Goal: Use online tool/utility: Utilize a website feature to perform a specific function

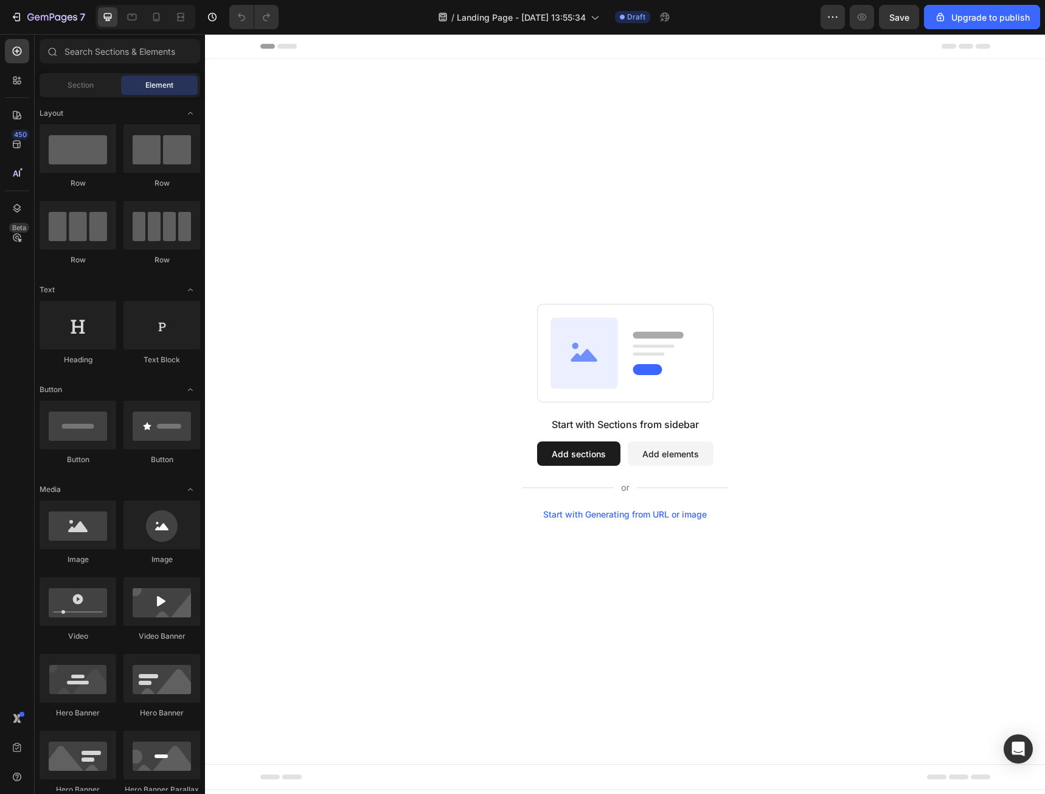
click at [429, 349] on div "Start with Sections from sidebar Add sections Add elements Start with Generatin…" at bounding box center [625, 411] width 753 height 215
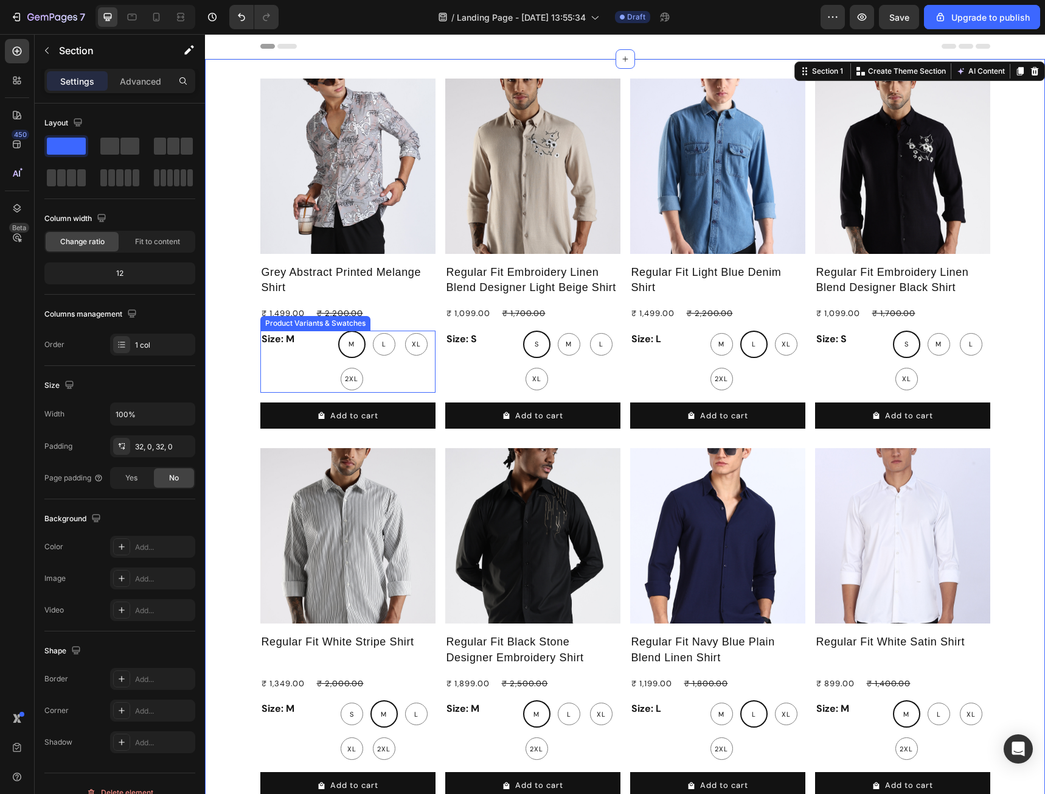
click at [321, 329] on div "Product Images Grey Abstract Printed Melange Shirt Product Title ₹ 1,499.00 Pro…" at bounding box center [347, 259] width 175 height 360
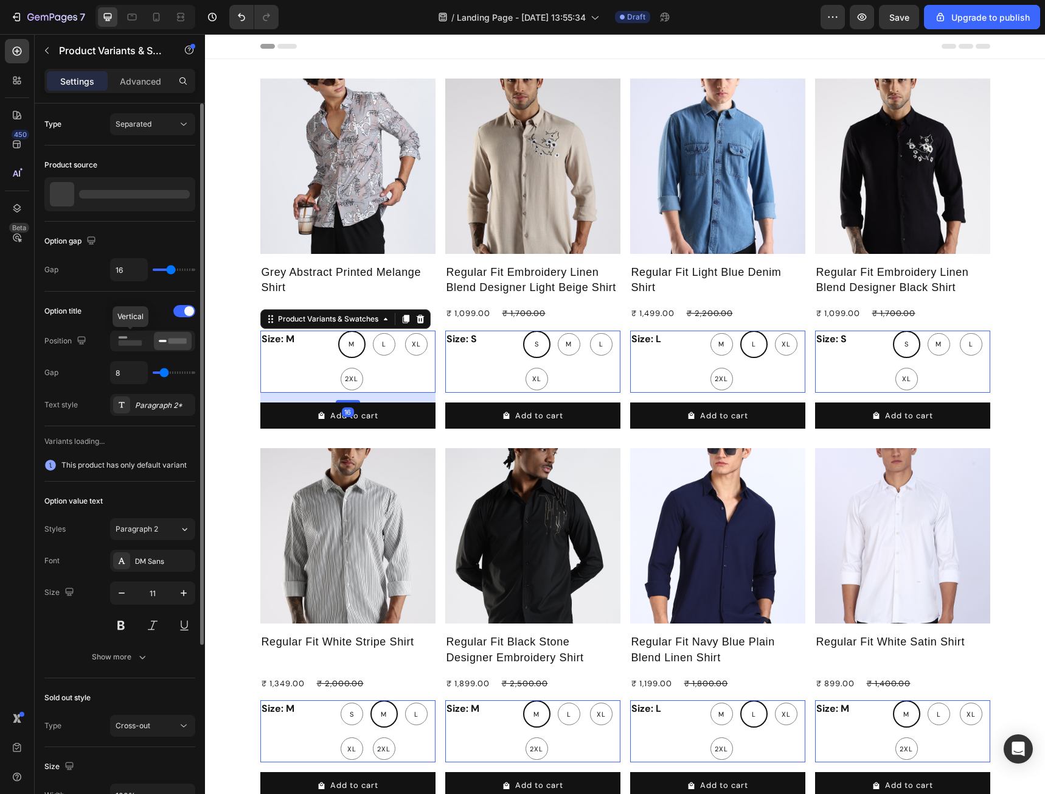
scroll to position [162, 0]
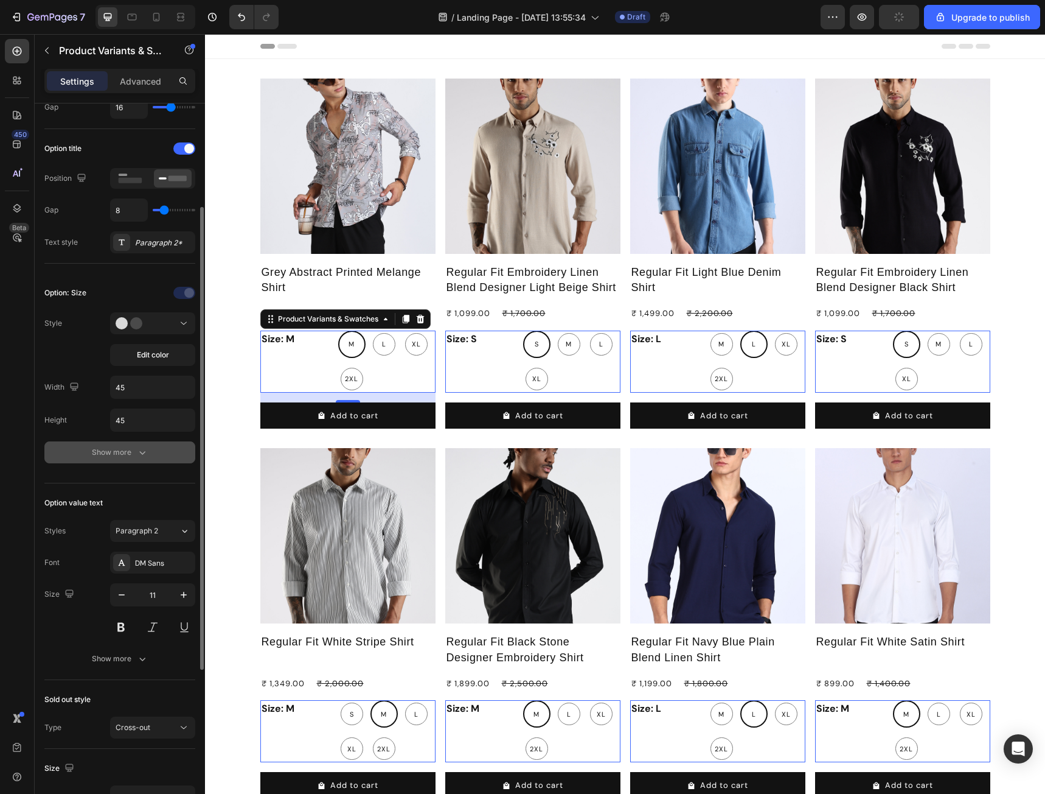
click at [103, 452] on div "Show more" at bounding box center [120, 452] width 57 height 12
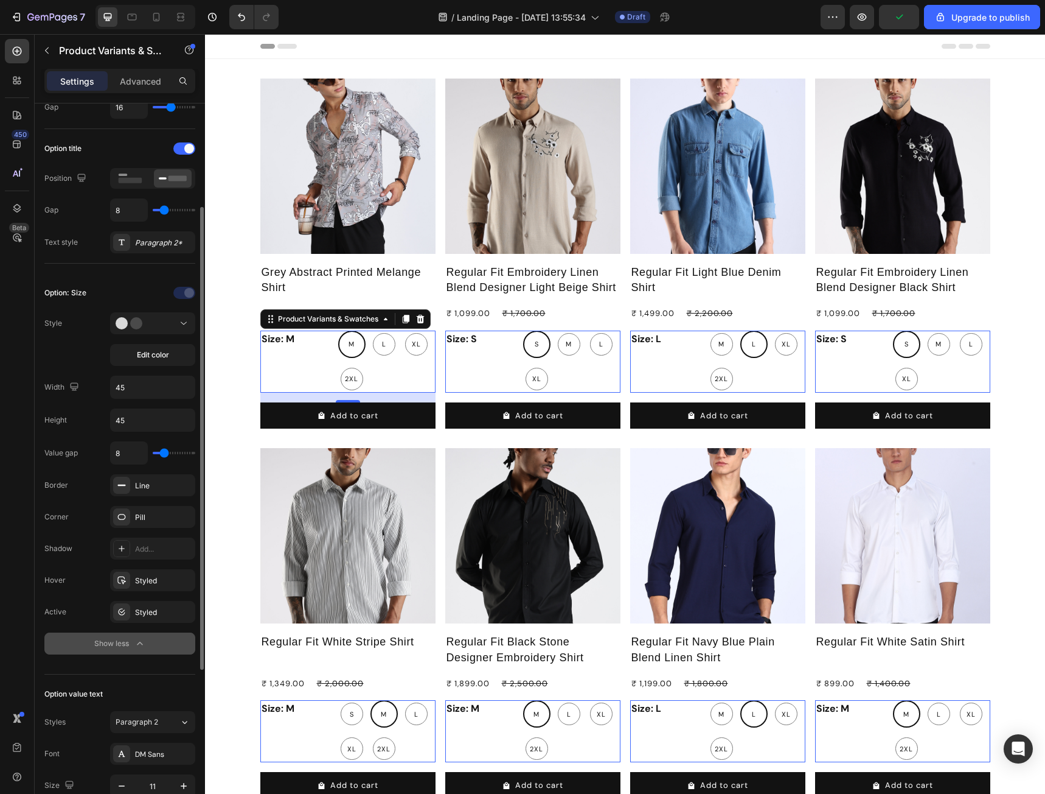
click at [111, 652] on button "Show less" at bounding box center [119, 643] width 151 height 22
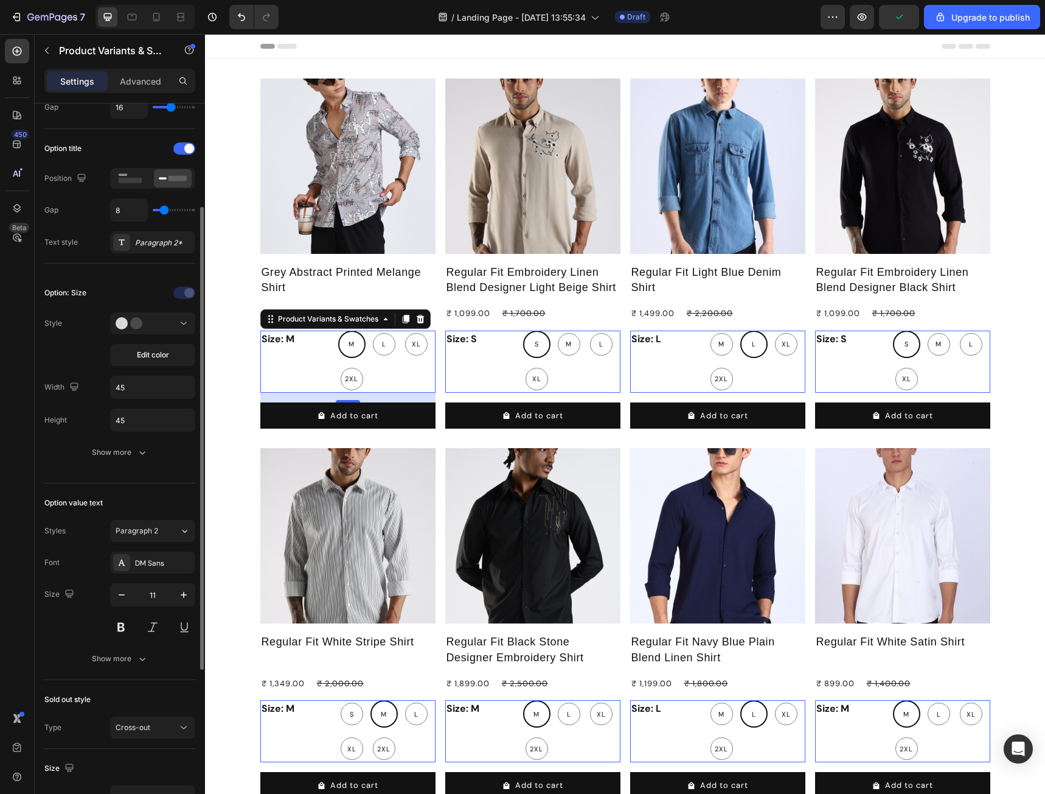
scroll to position [0, 0]
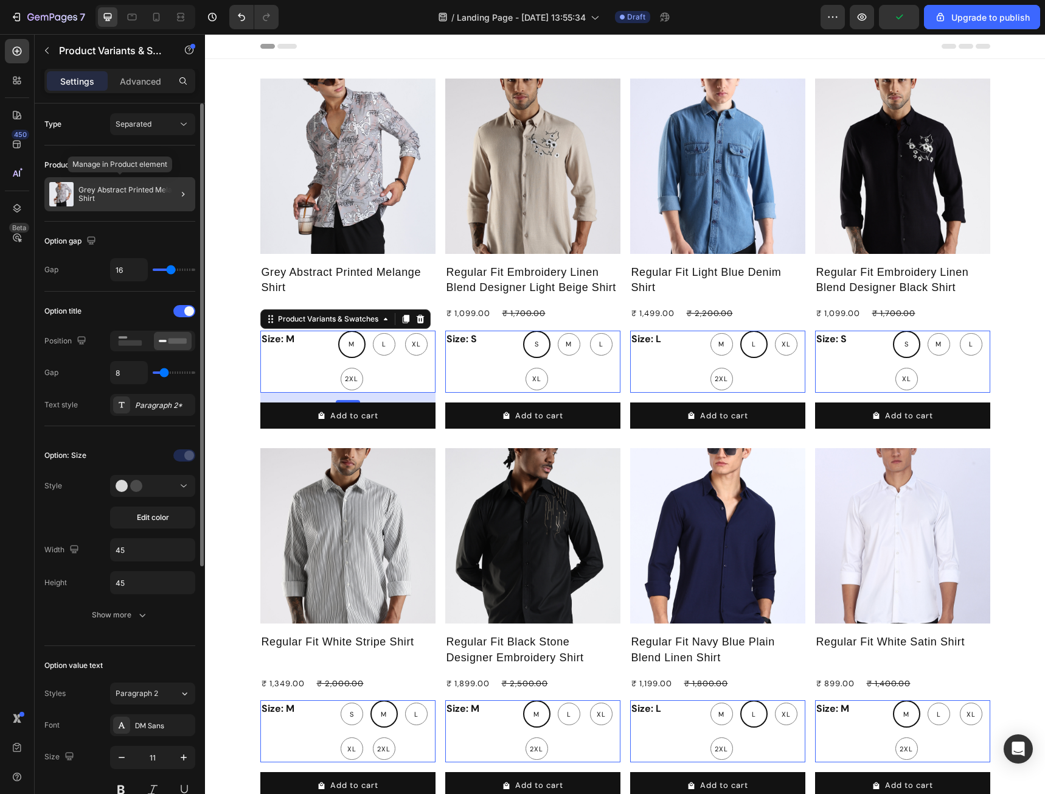
click at [131, 191] on p "Grey Abstract Printed Melange Shirt" at bounding box center [135, 194] width 112 height 17
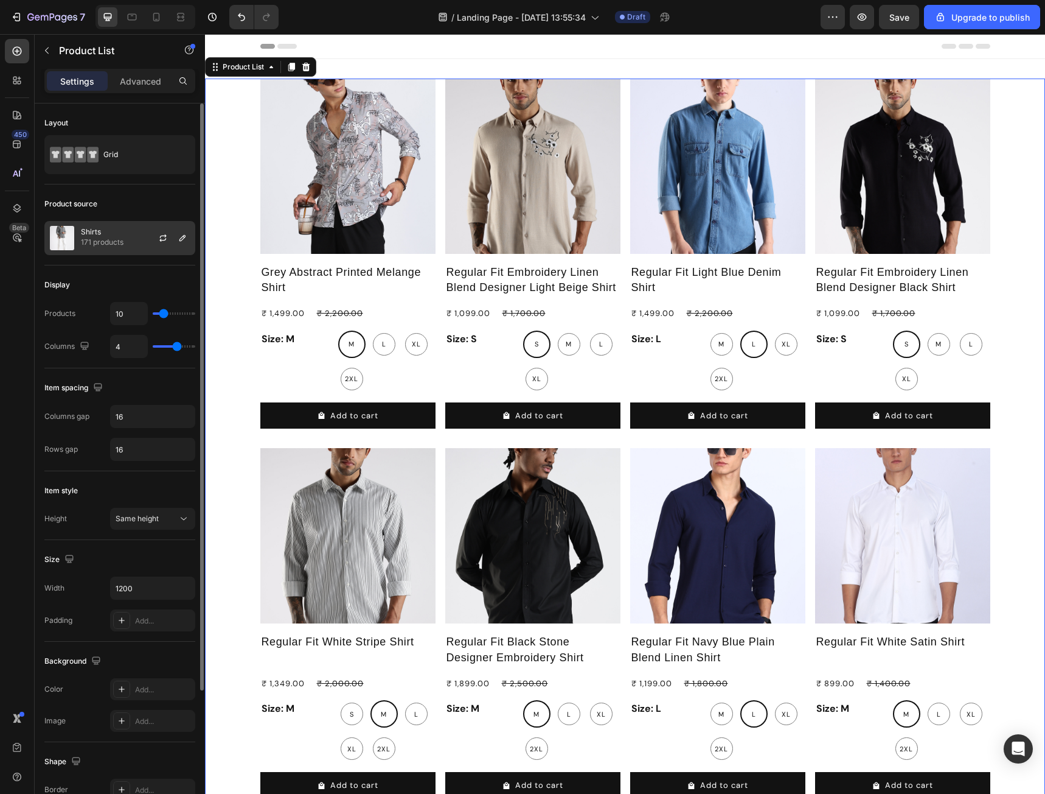
click at [115, 239] on p "171 products" at bounding box center [102, 242] width 43 height 12
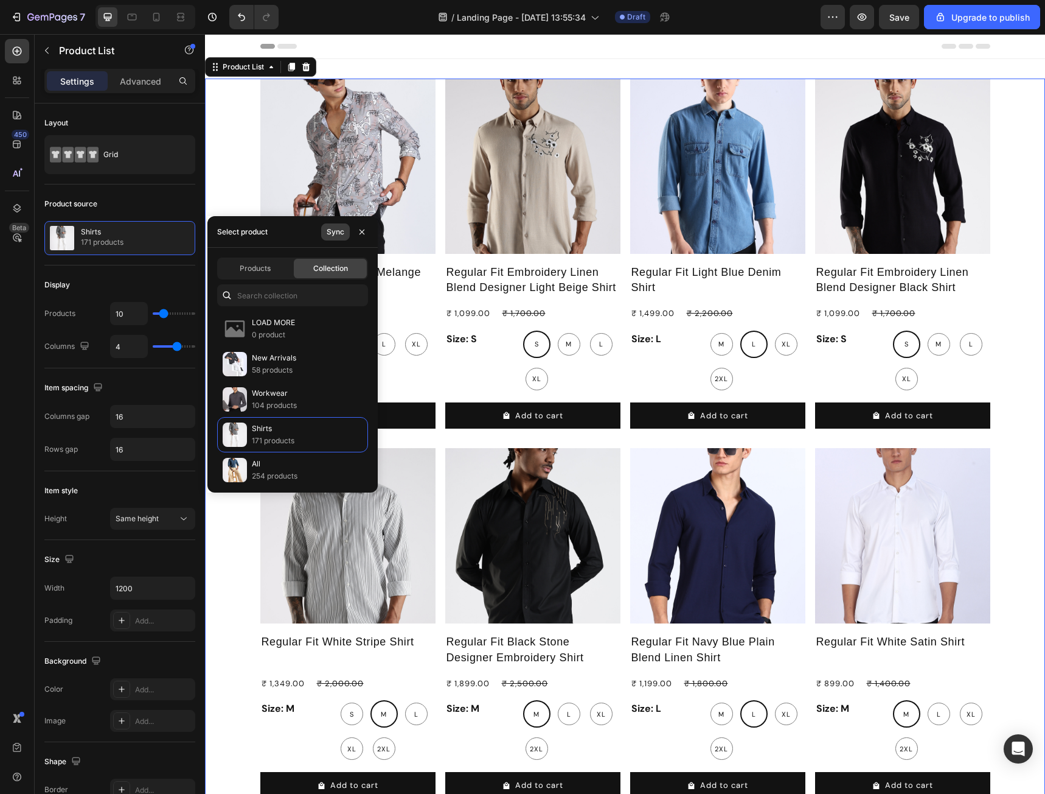
click at [335, 229] on div "Sync" at bounding box center [336, 231] width 18 height 11
click at [254, 268] on span "Products" at bounding box center [255, 268] width 31 height 11
type input "4"
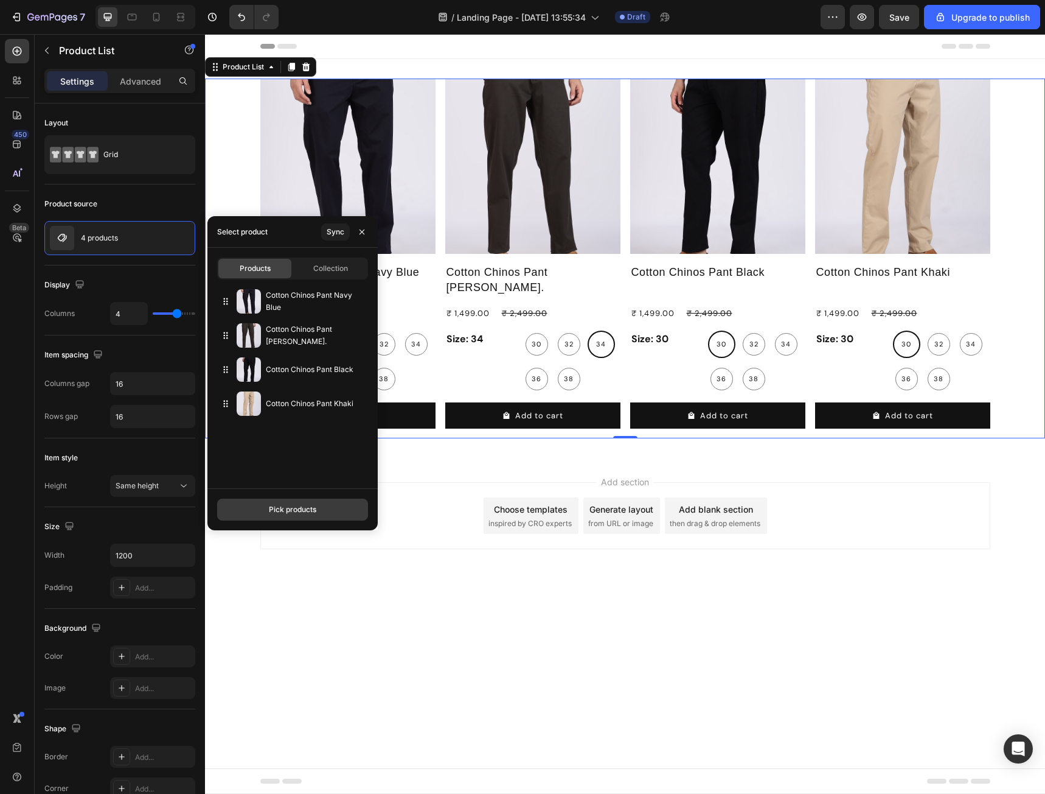
click at [296, 514] on div "Pick products" at bounding box center [292, 509] width 47 height 11
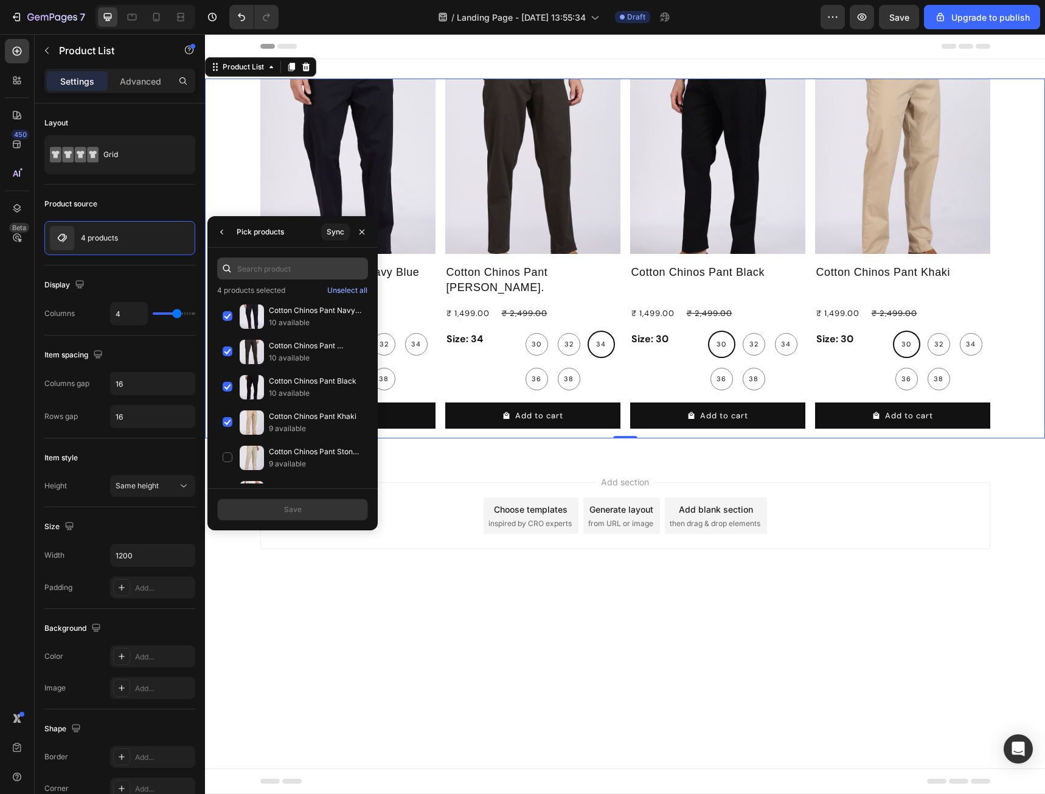
click at [295, 263] on input "text" at bounding box center [292, 268] width 151 height 22
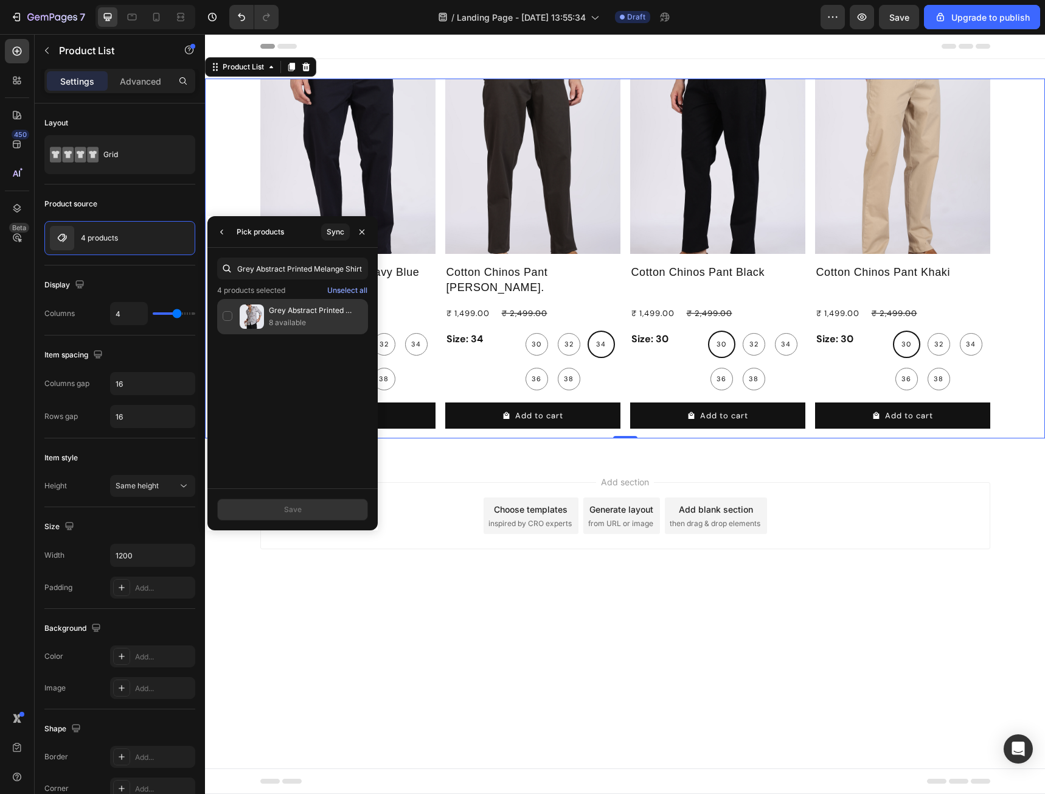
type input "Grey Abstract Printed Melange Shirt"
click at [229, 315] on div "Grey Abstract Printed Melange Shirt 8 available" at bounding box center [292, 316] width 151 height 35
click at [283, 514] on button "Save" at bounding box center [292, 509] width 151 height 22
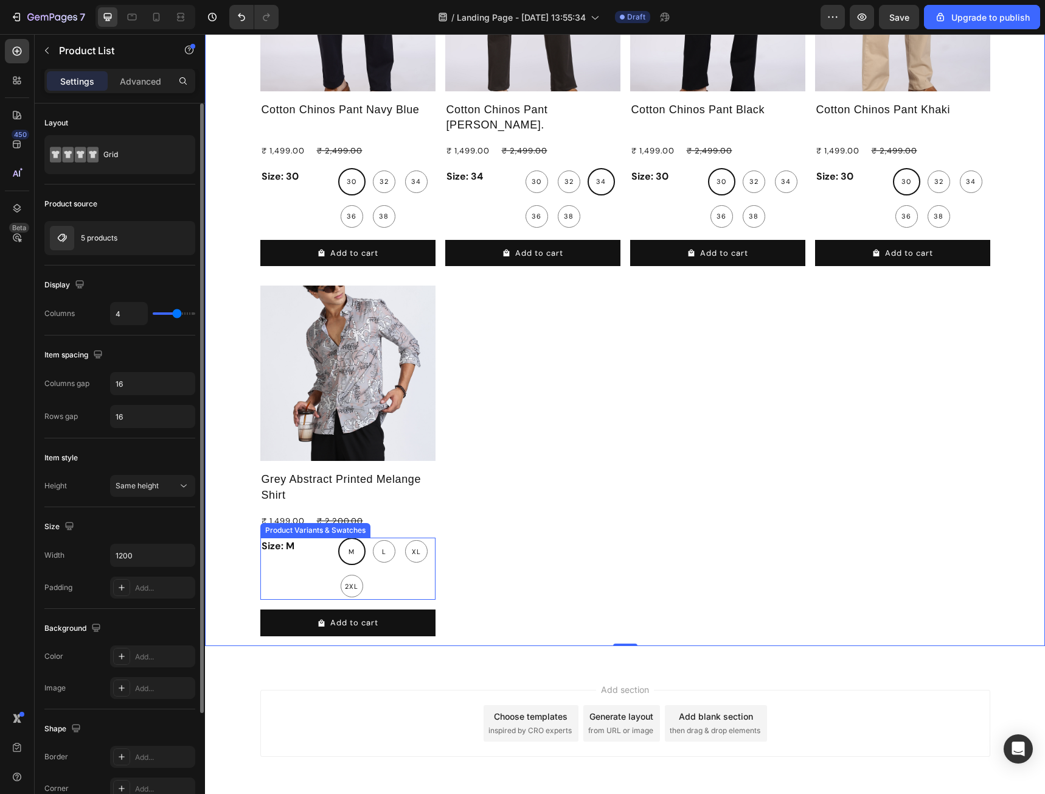
click at [289, 550] on legend "Size: M" at bounding box center [296, 545] width 73 height 17
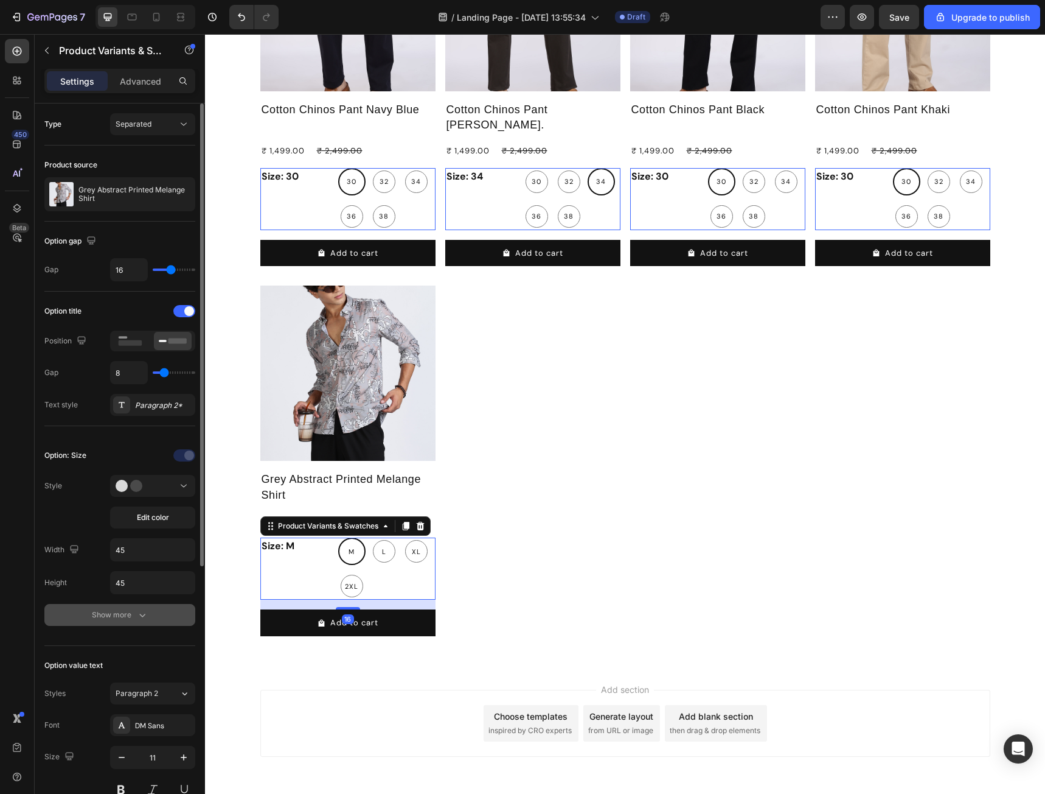
click at [114, 620] on div "Show more" at bounding box center [120, 615] width 57 height 12
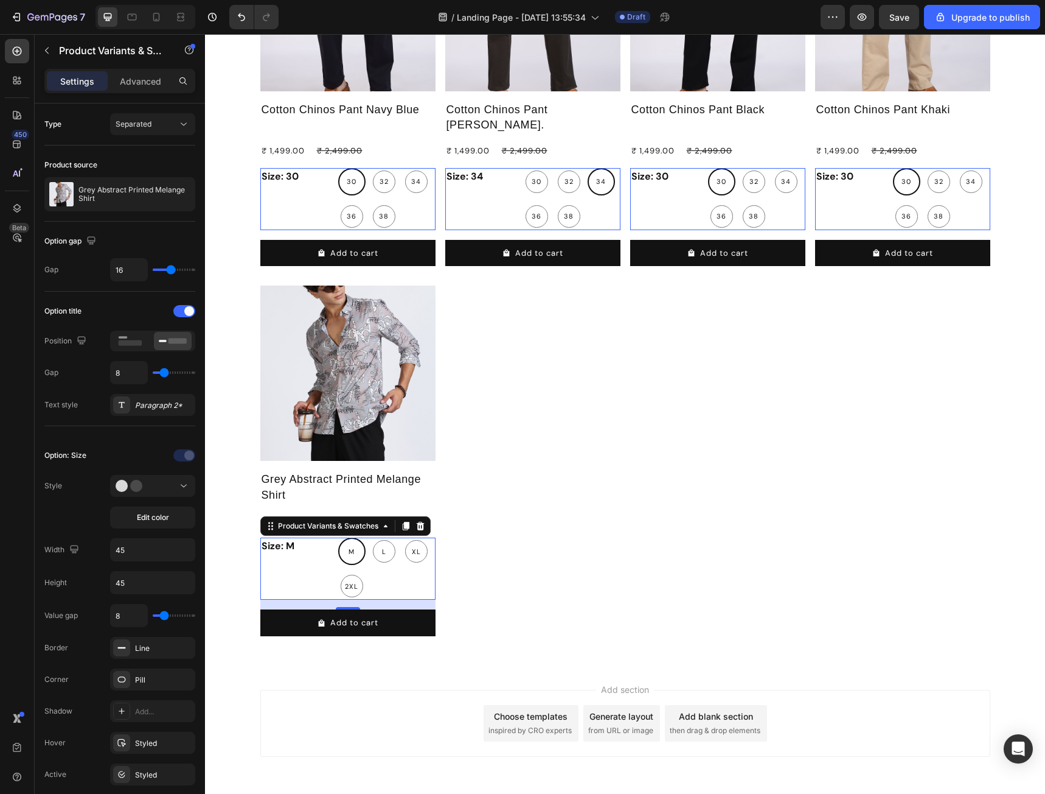
drag, startPoint x: 414, startPoint y: 530, endPoint x: 408, endPoint y: 525, distance: 7.7
click at [416, 530] on icon at bounding box center [420, 526] width 8 height 9
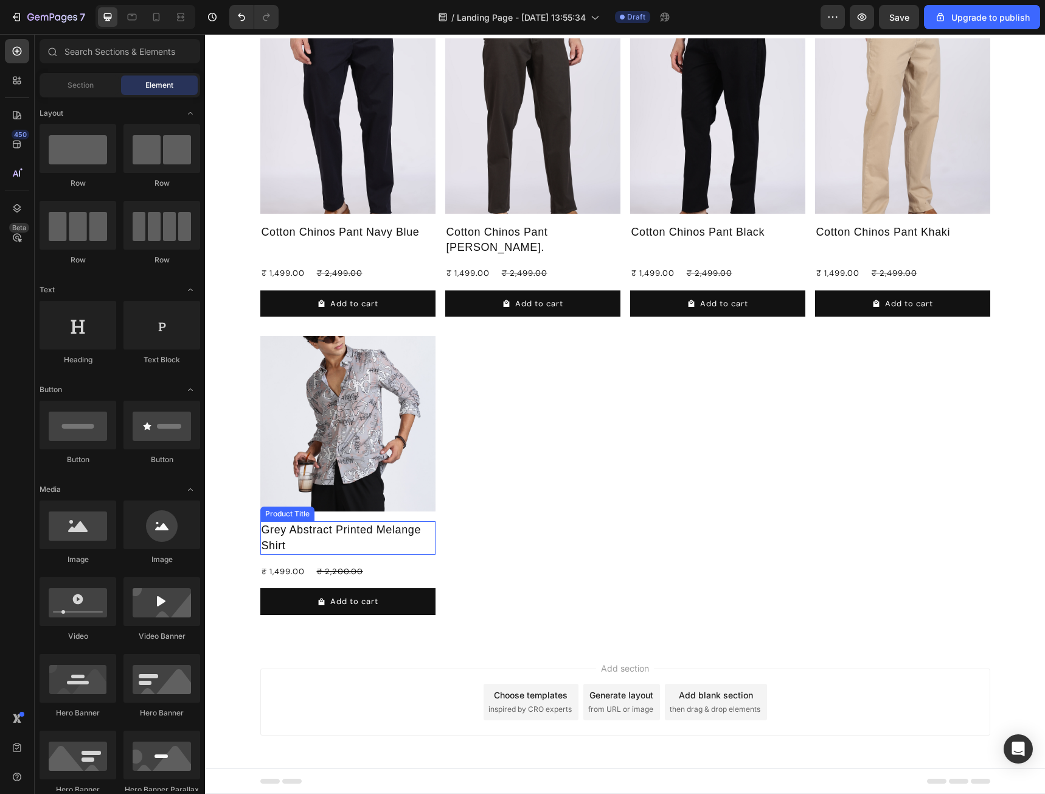
scroll to position [40, 0]
click at [85, 52] on input "text" at bounding box center [120, 51] width 161 height 24
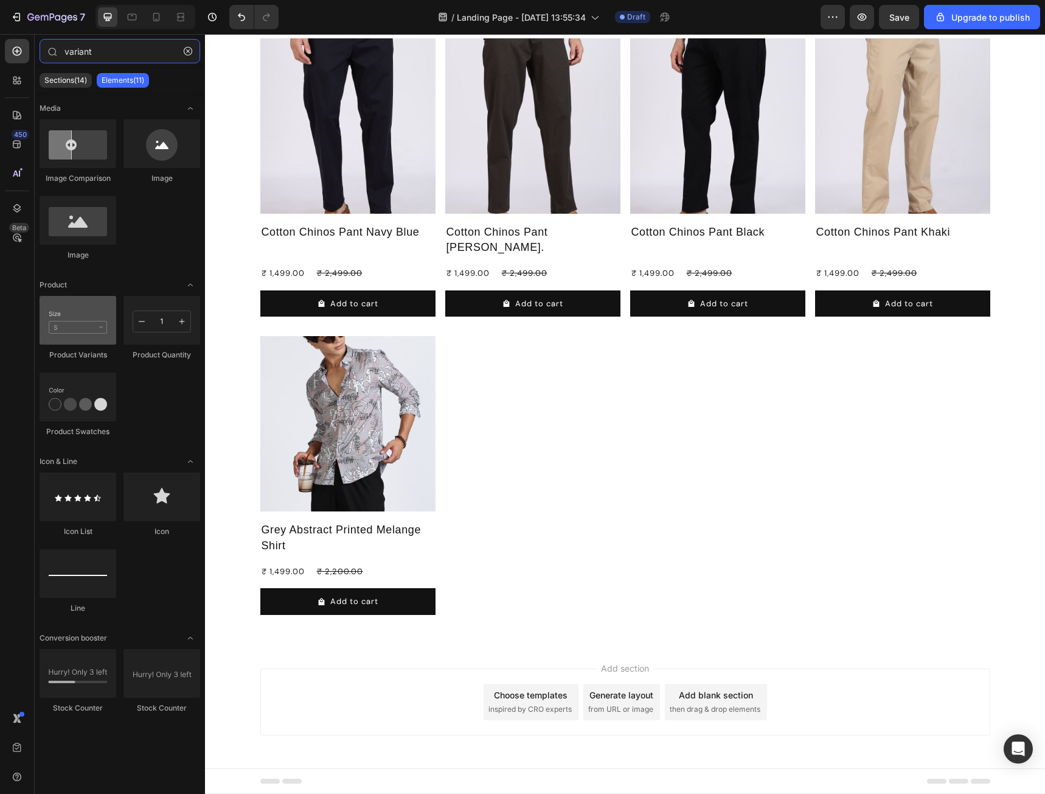
type input "variant"
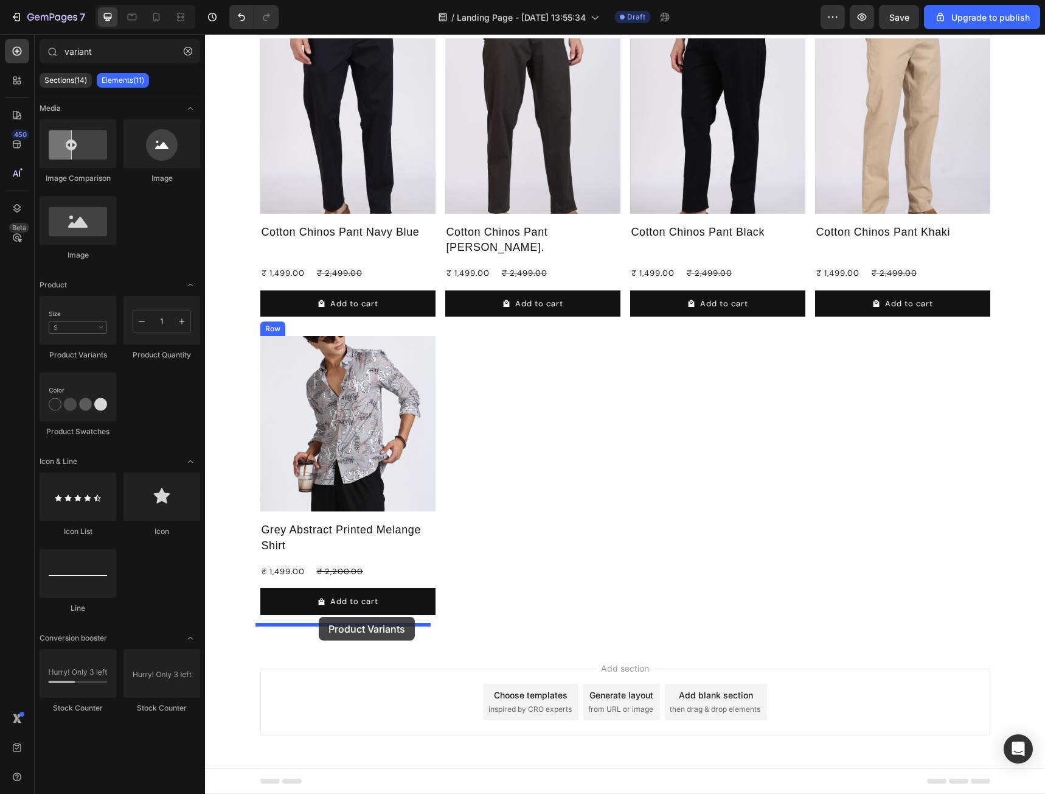
drag, startPoint x: 281, startPoint y: 360, endPoint x: 319, endPoint y: 616, distance: 259.6
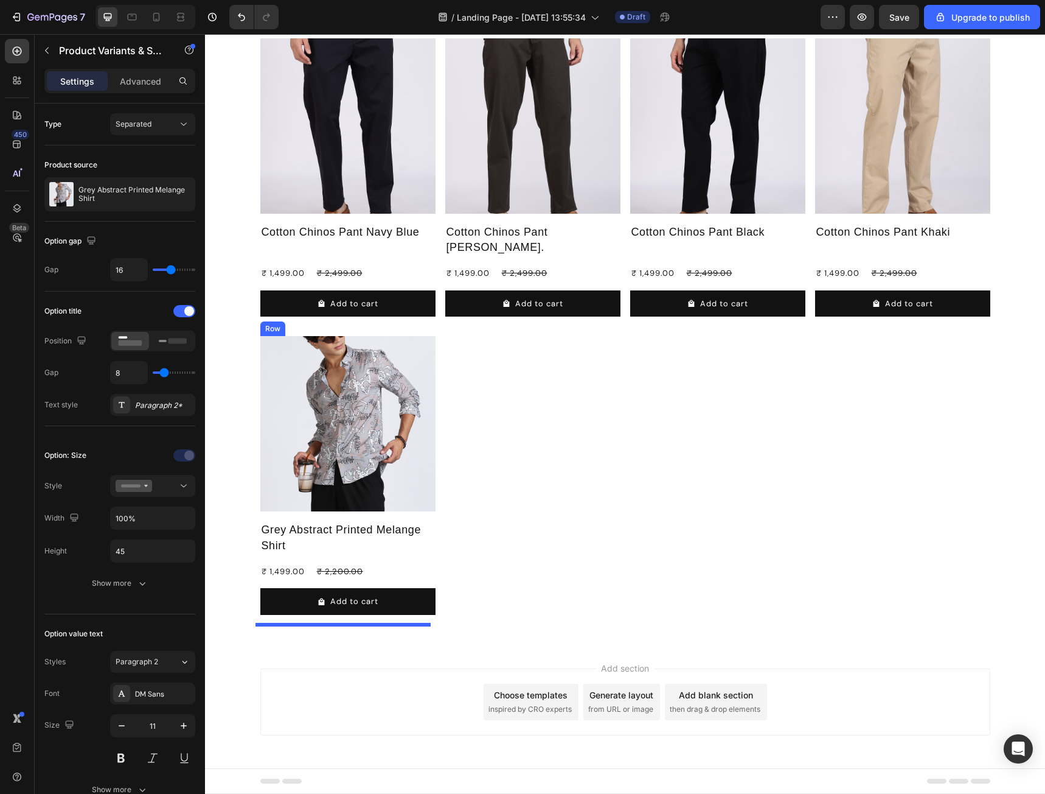
select select "34"
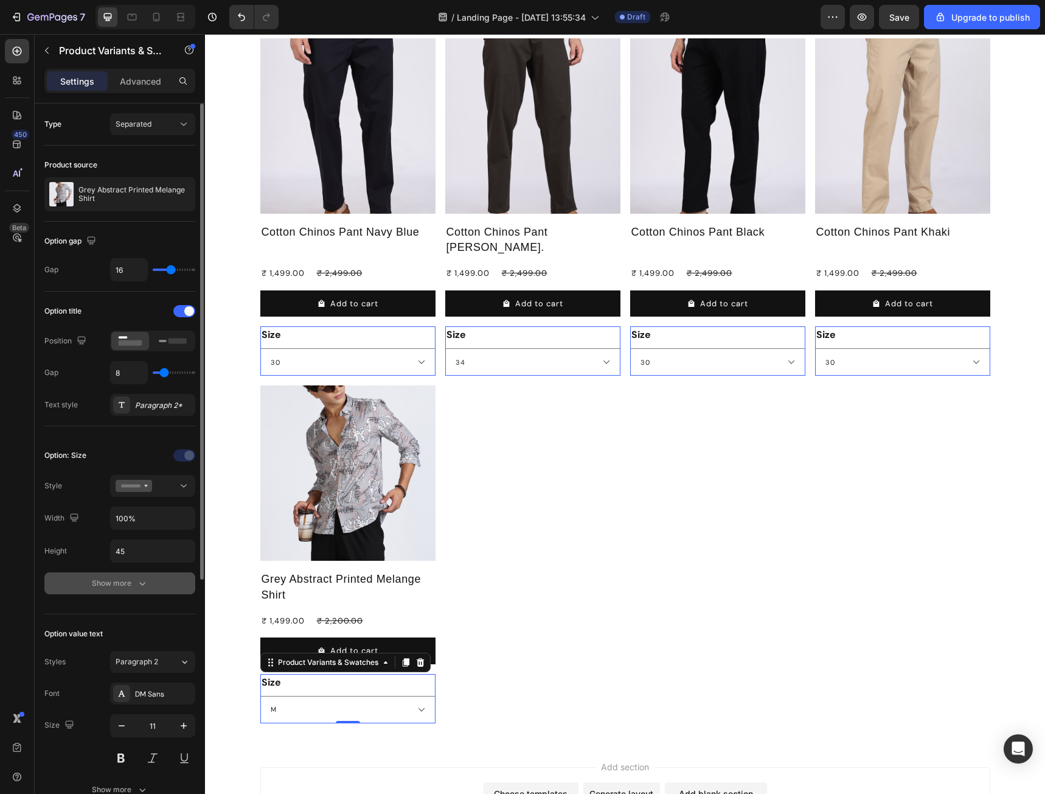
click at [123, 590] on button "Show more" at bounding box center [119, 583] width 151 height 22
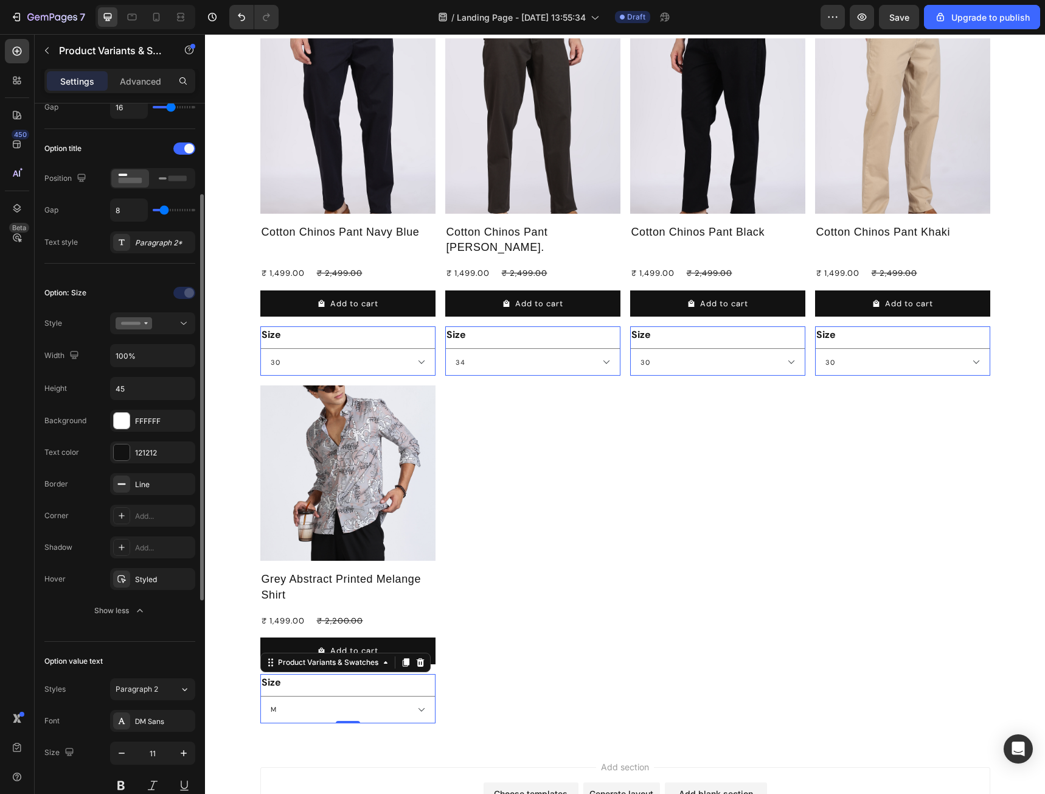
scroll to position [325, 0]
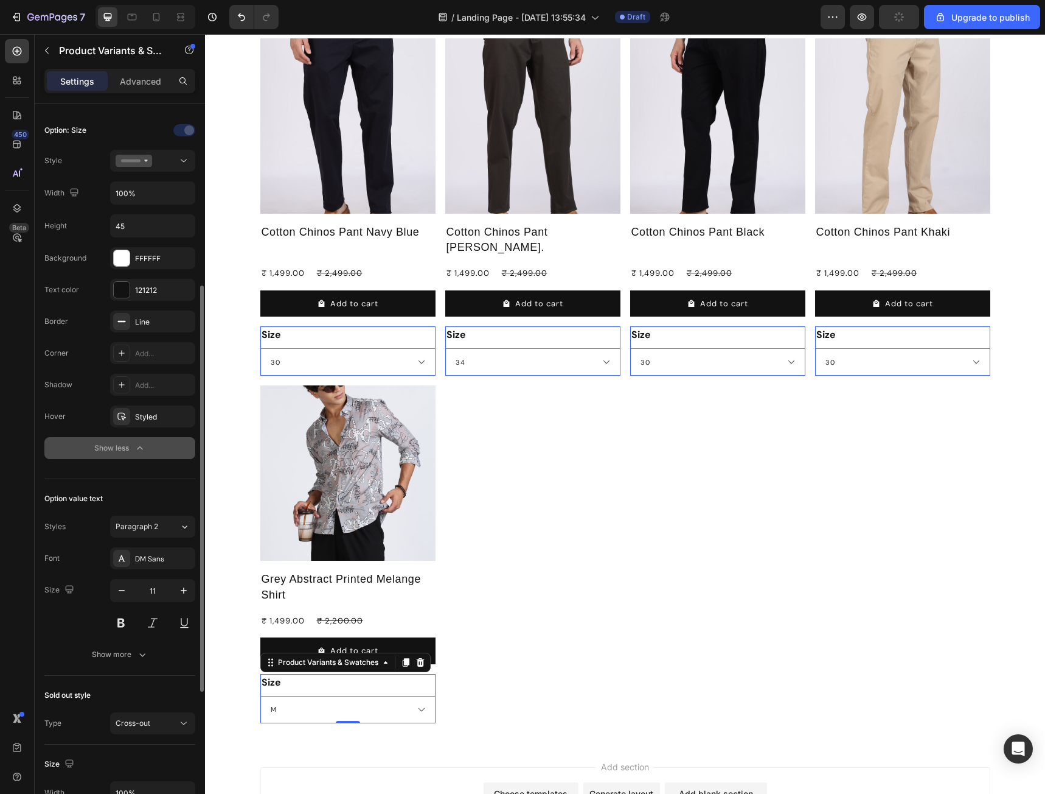
click at [127, 453] on div "Show less" at bounding box center [120, 448] width 52 height 12
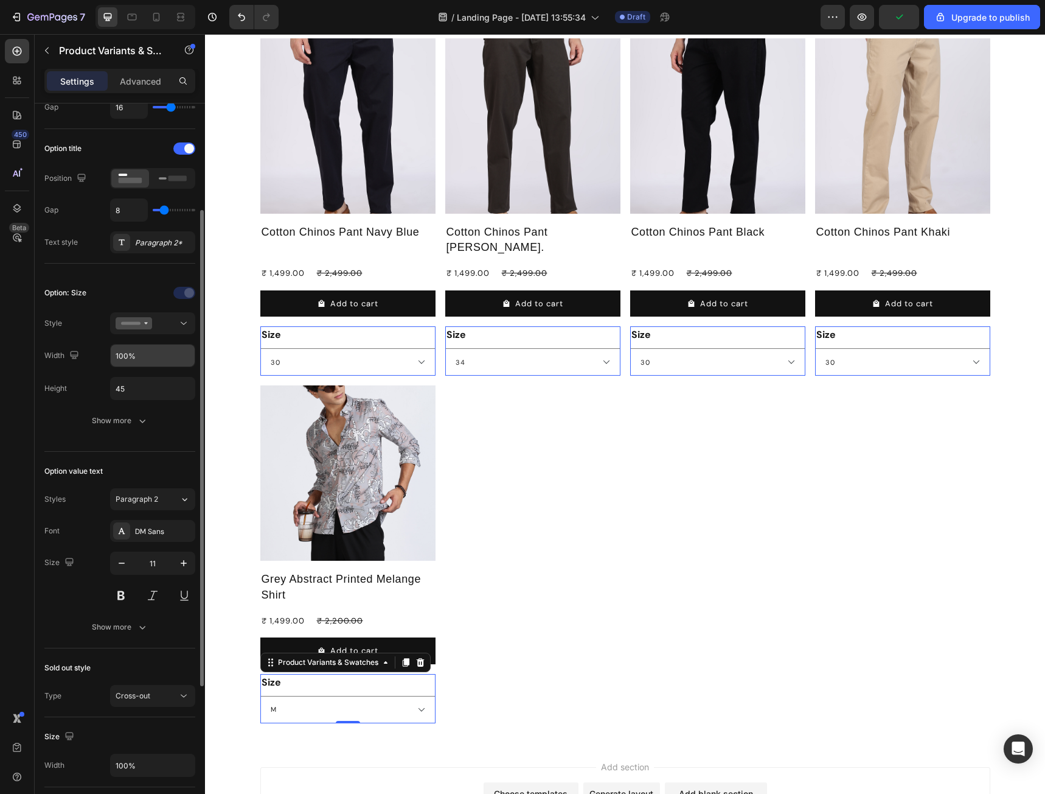
scroll to position [0, 0]
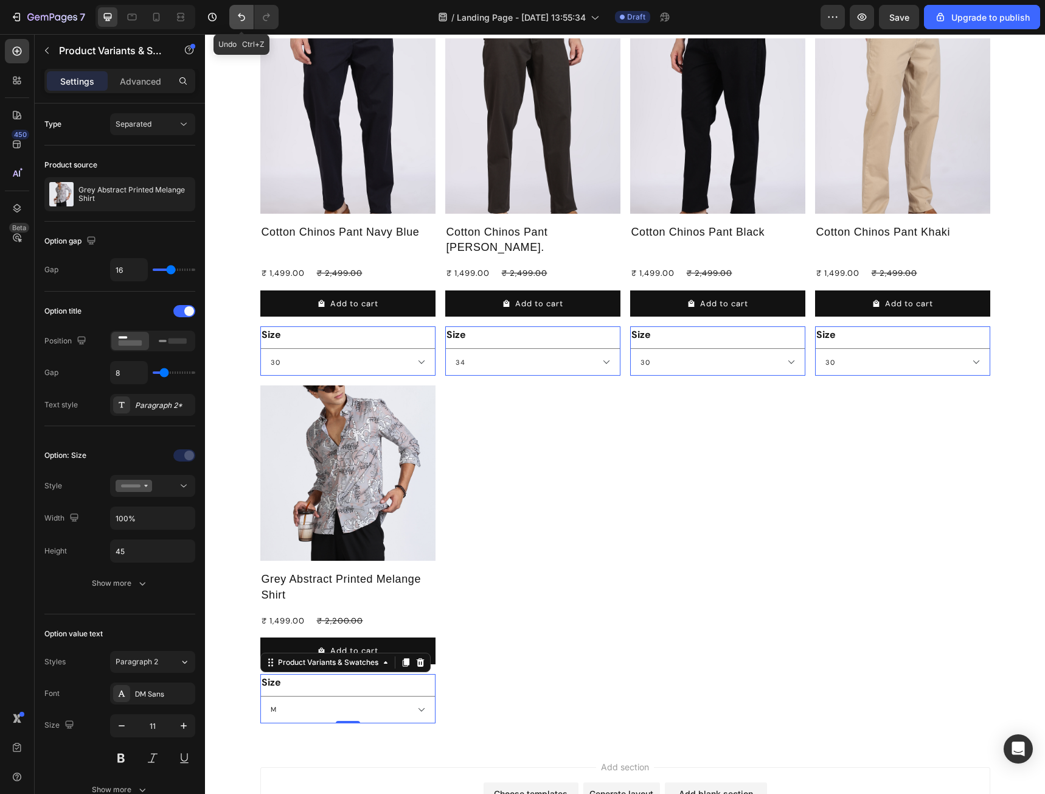
click at [239, 24] on button "Undo/Redo" at bounding box center [241, 17] width 24 height 24
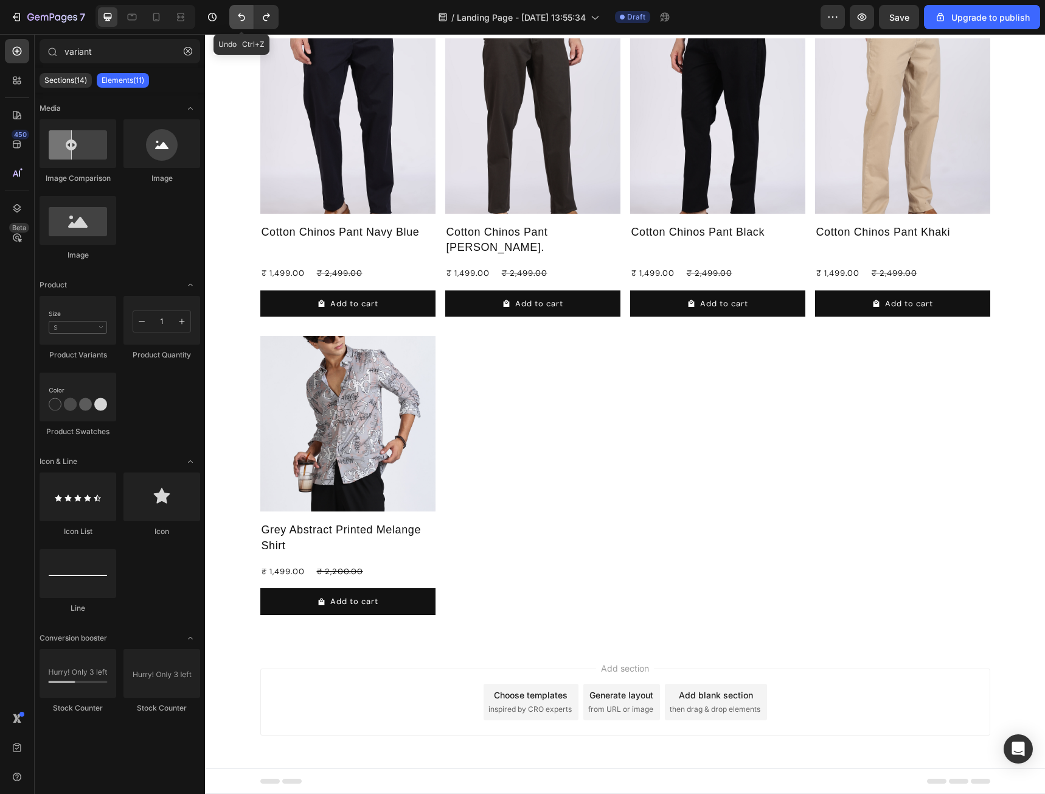
click at [239, 24] on button "Undo/Redo" at bounding box center [241, 17] width 24 height 24
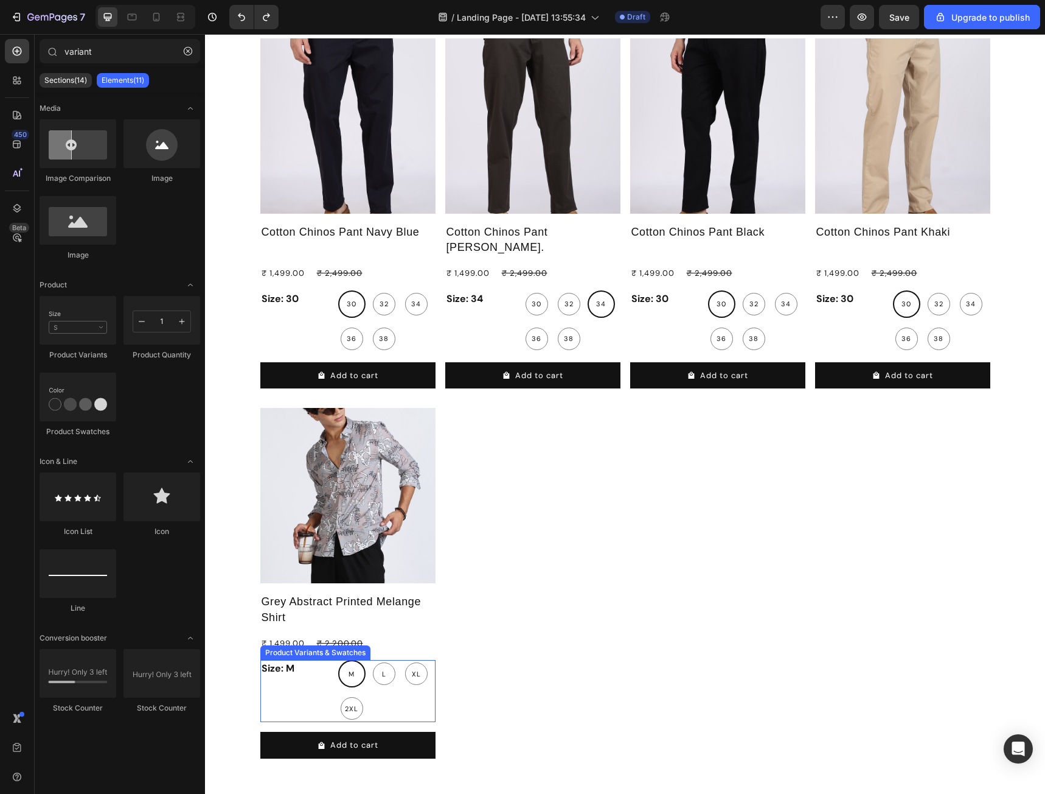
drag, startPoint x: 315, startPoint y: 671, endPoint x: 332, endPoint y: 660, distance: 19.9
click at [315, 671] on legend "Size: M" at bounding box center [296, 668] width 73 height 17
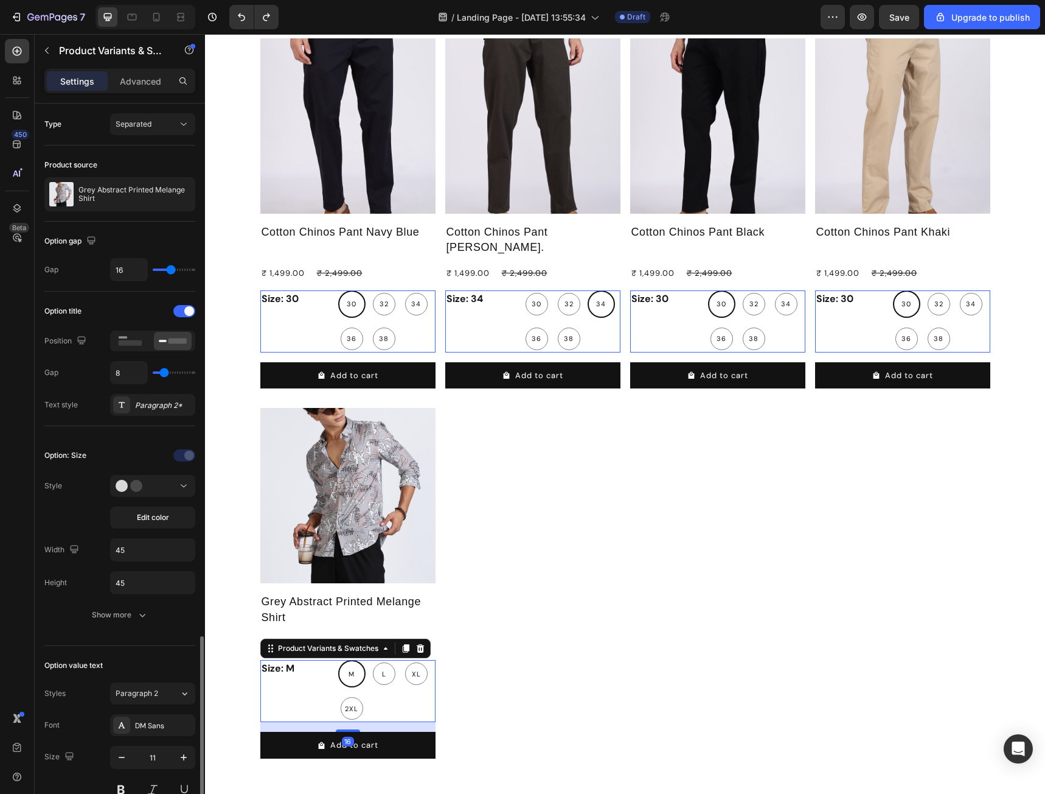
scroll to position [410, 0]
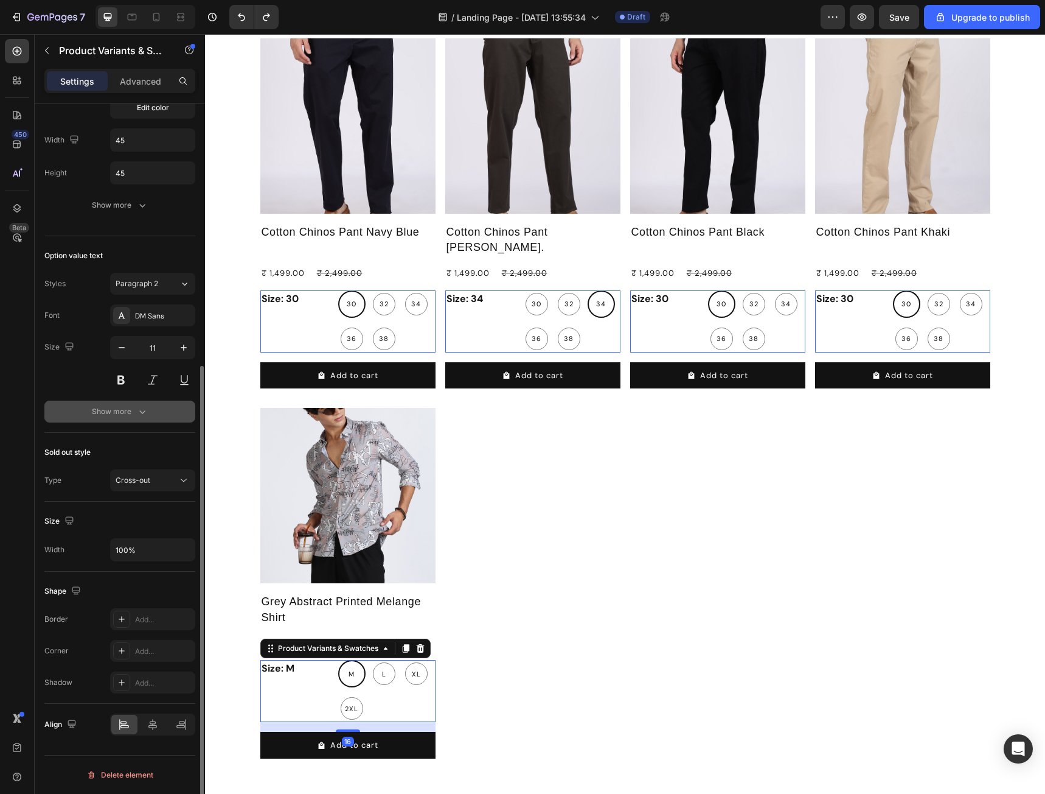
click at [125, 417] on div "Show more" at bounding box center [120, 411] width 57 height 12
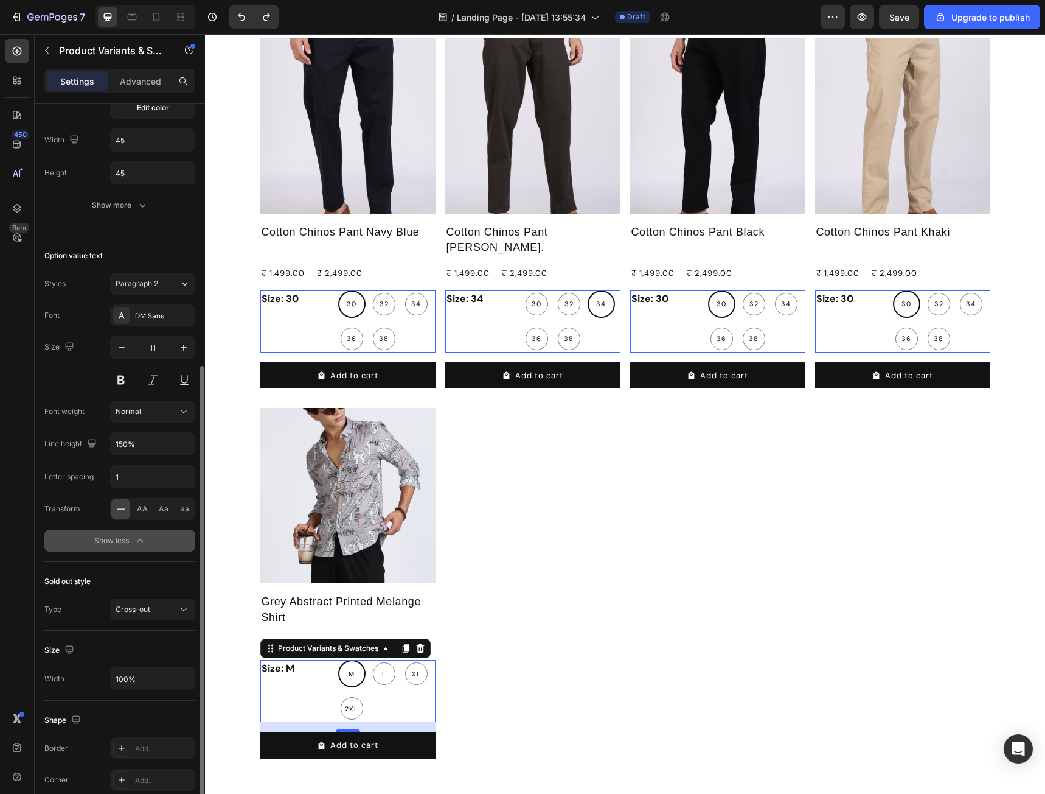
click at [111, 545] on div "Show less" at bounding box center [120, 540] width 52 height 12
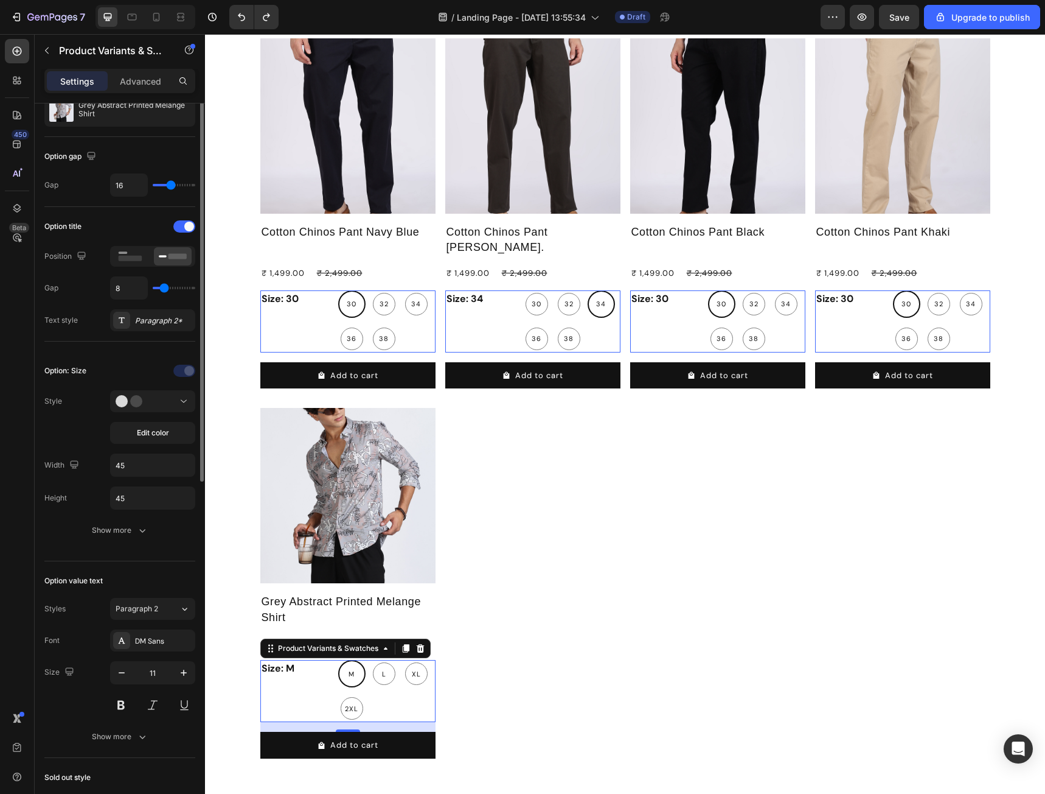
scroll to position [0, 0]
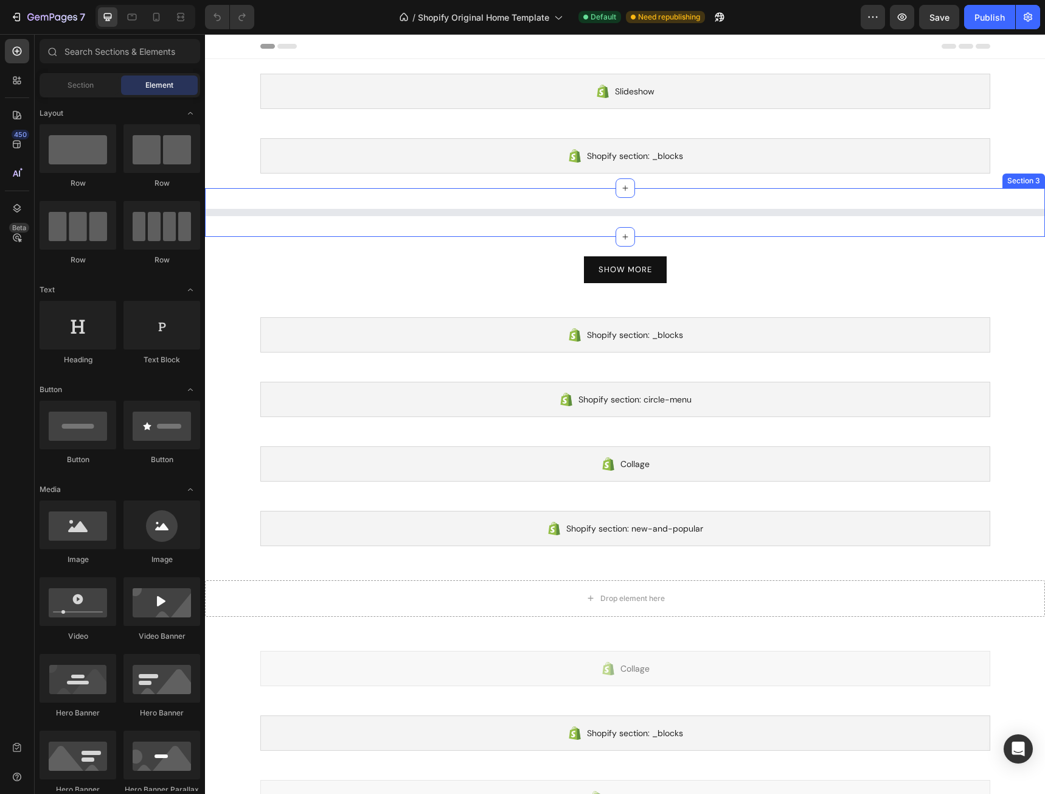
click at [1010, 183] on div "Section 3" at bounding box center [1024, 180] width 38 height 11
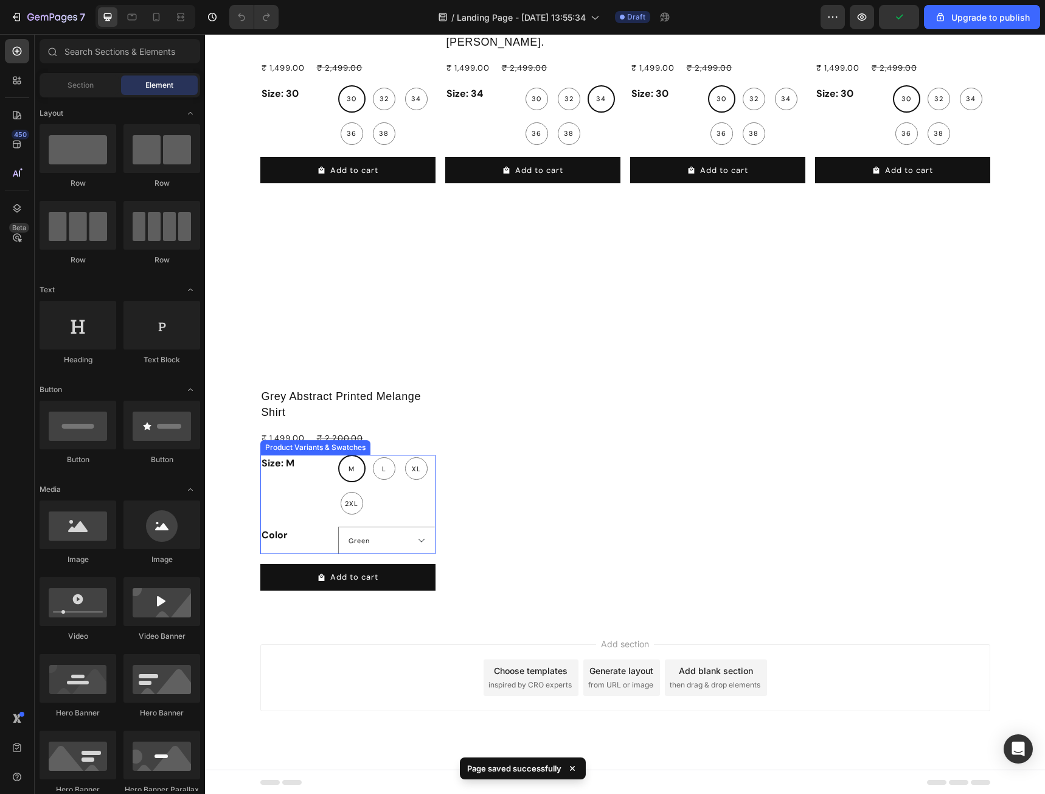
scroll to position [246, 0]
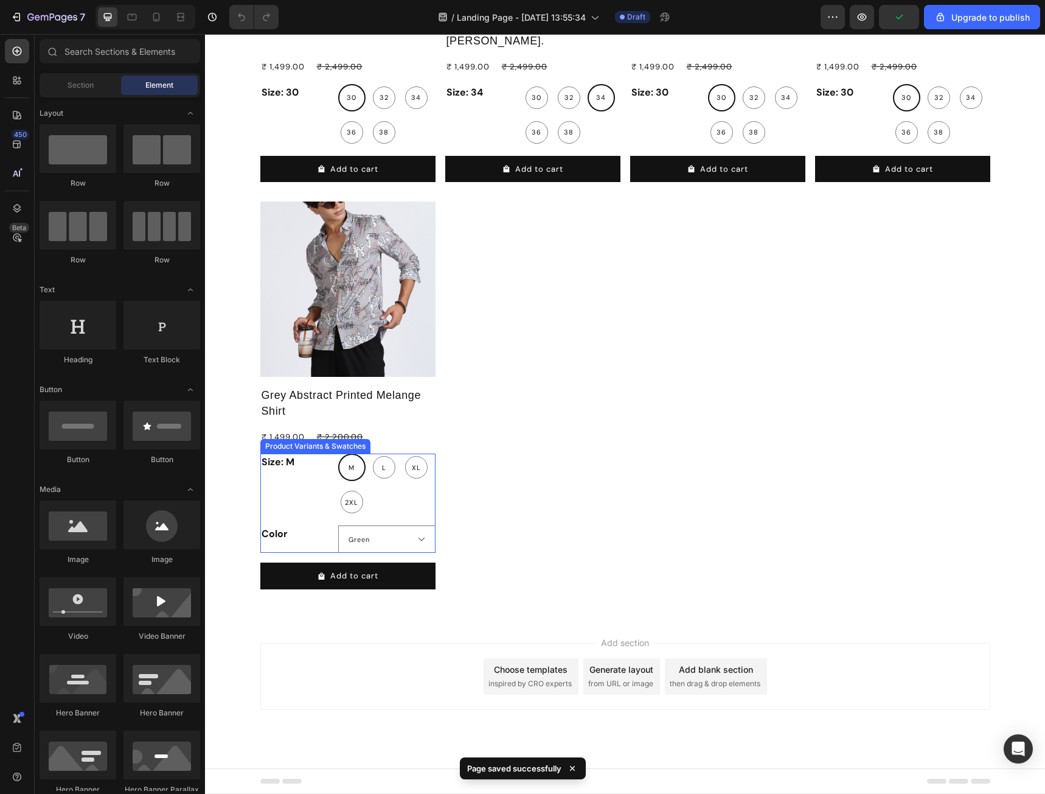
click at [287, 535] on legend "Color" at bounding box center [296, 533] width 73 height 17
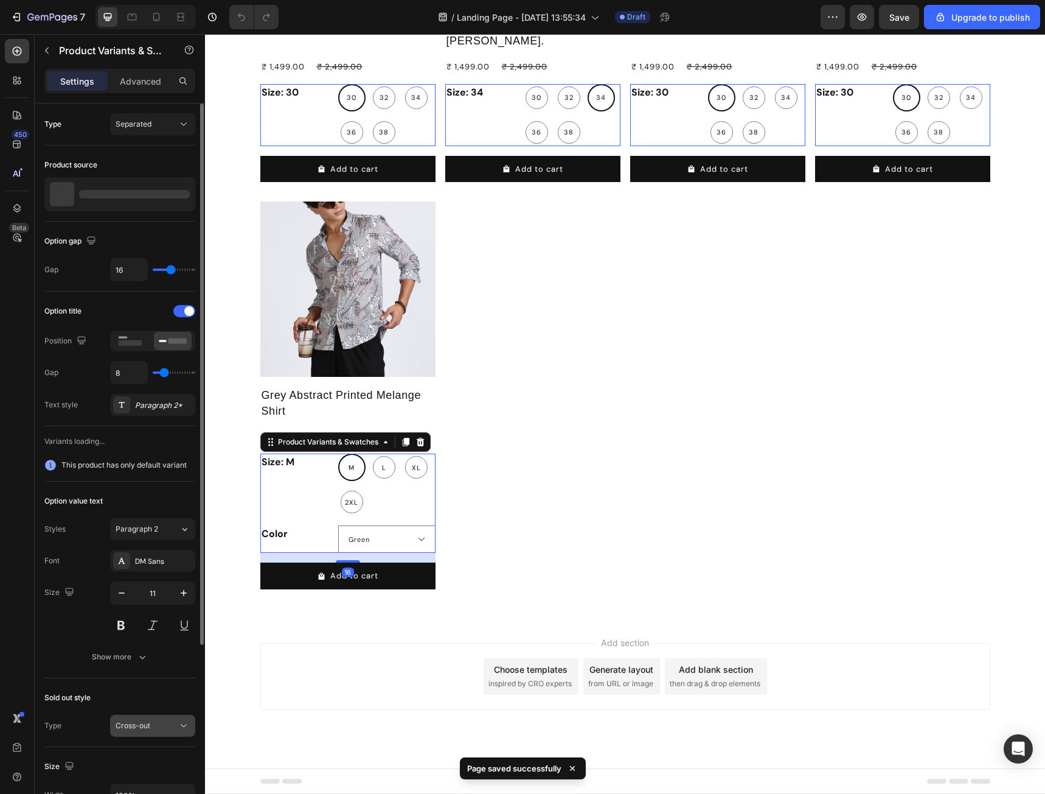
scroll to position [245, 0]
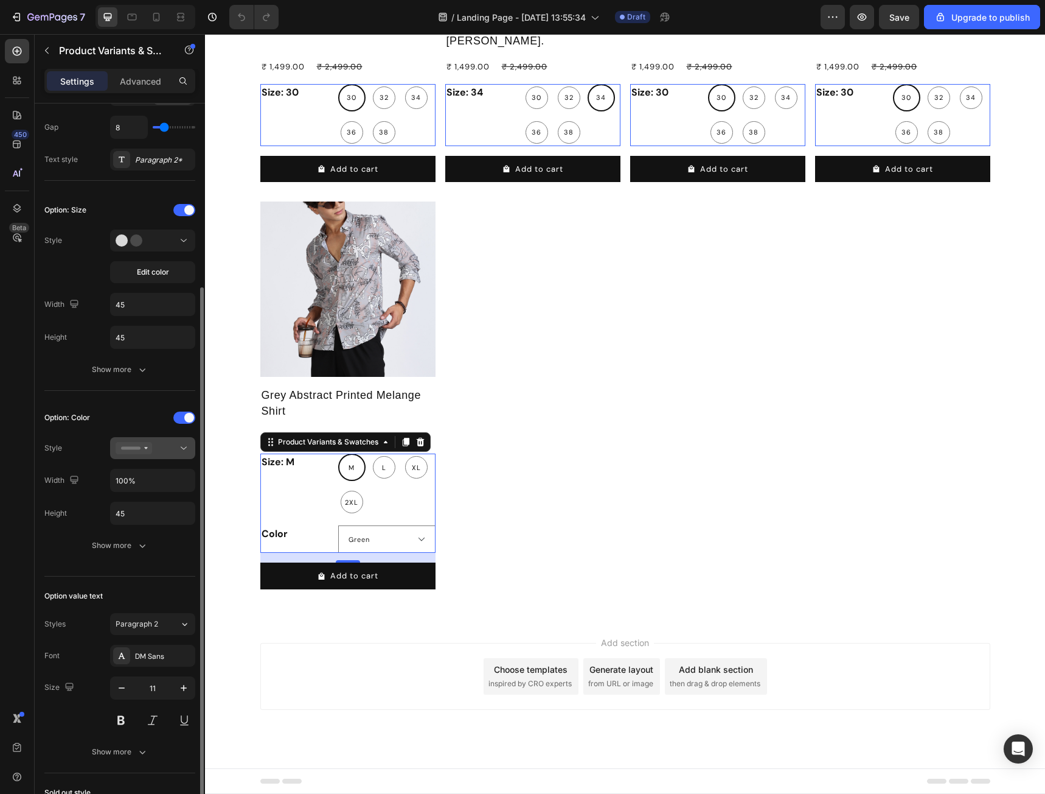
click at [158, 455] on button at bounding box center [152, 448] width 85 height 22
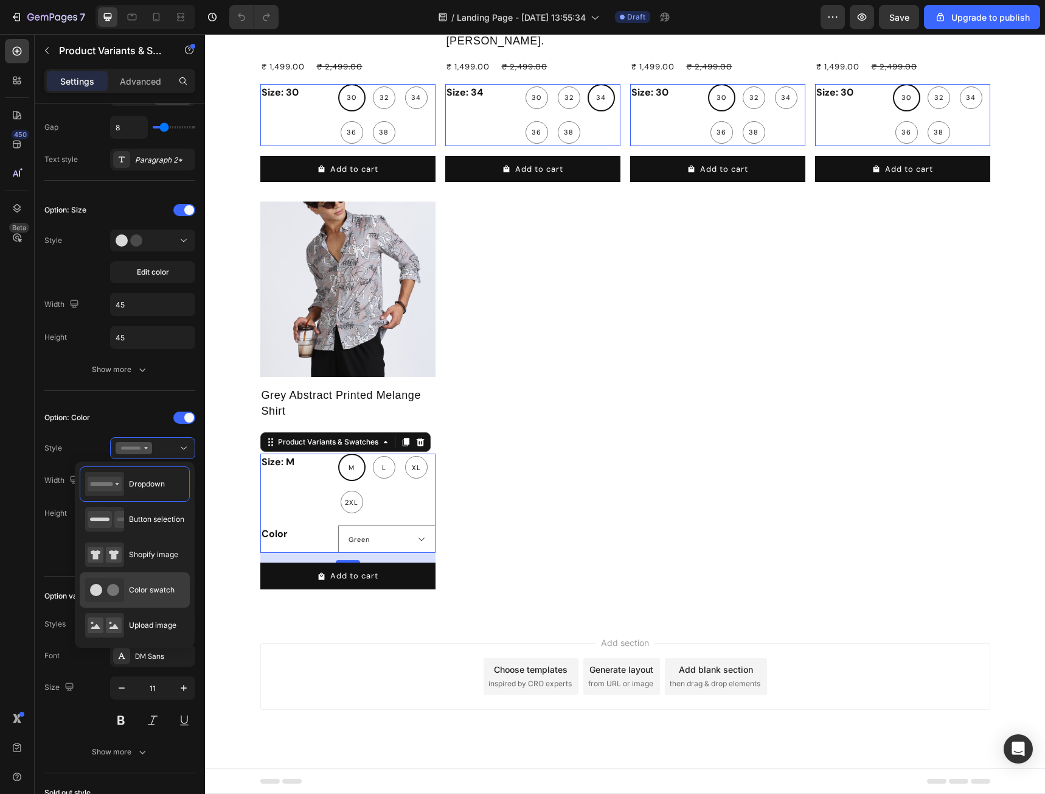
click at [139, 576] on div "Color swatch" at bounding box center [135, 589] width 110 height 35
type input "45"
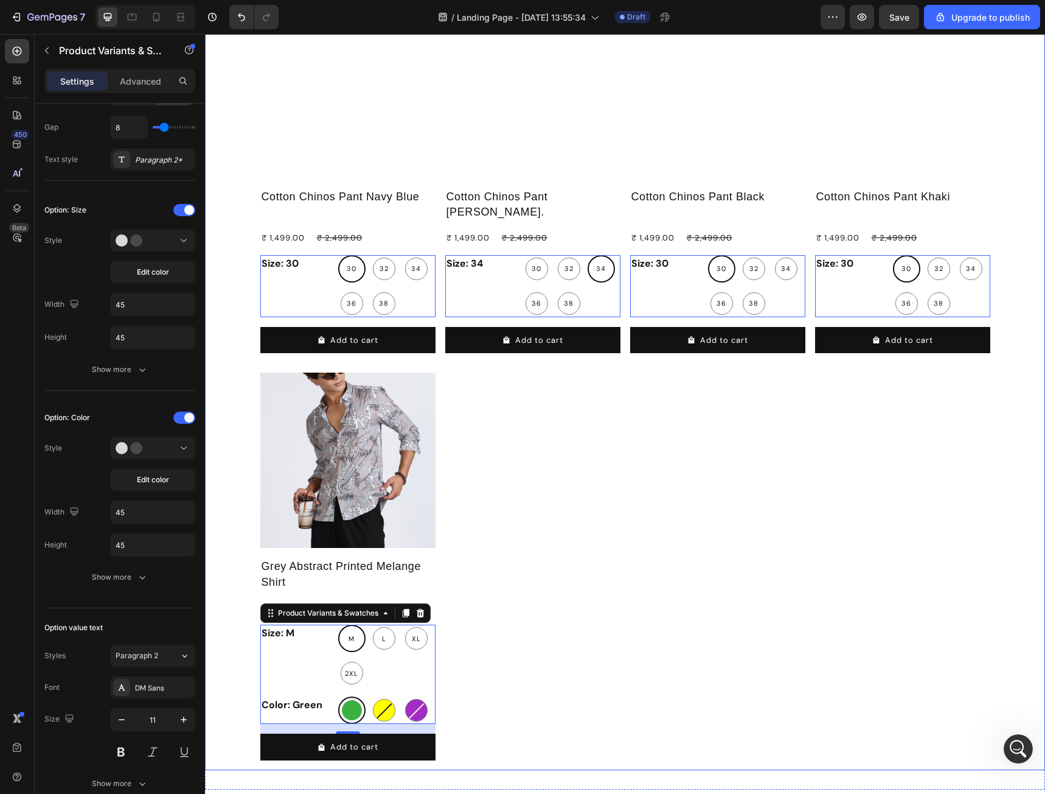
scroll to position [1, 0]
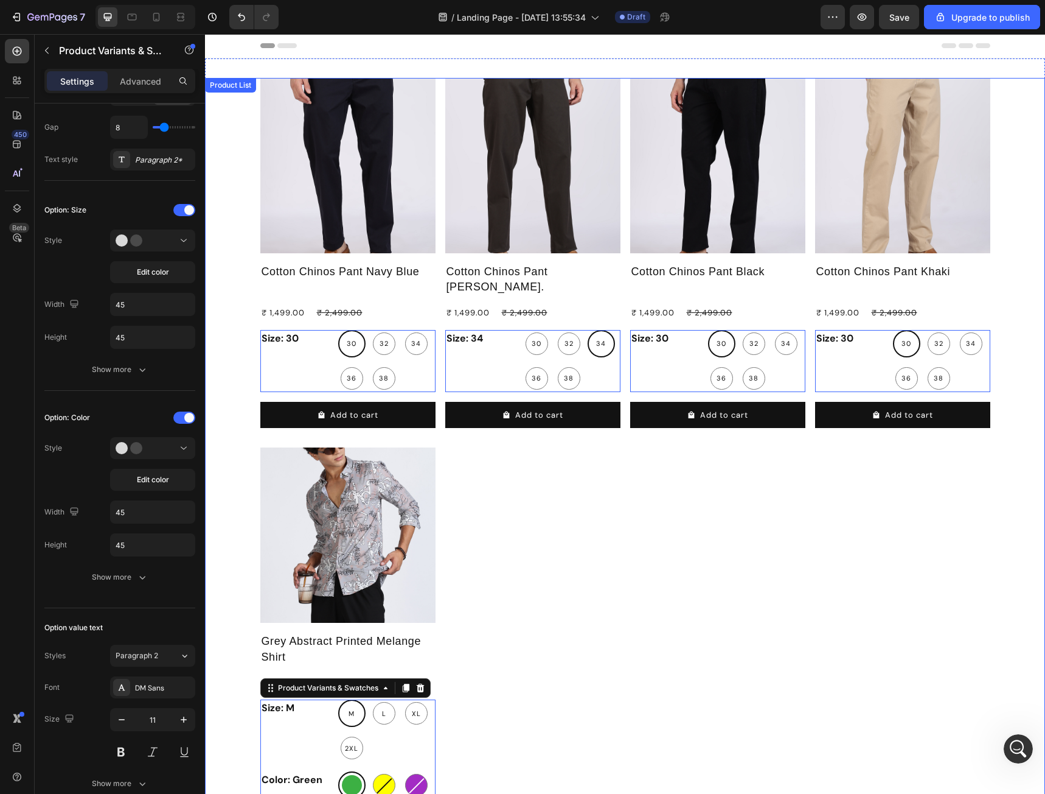
drag, startPoint x: 679, startPoint y: 545, endPoint x: 697, endPoint y: 585, distance: 43.6
click at [679, 545] on div "Product Images Cotton Chinos Pant Navy Blue Product Title ₹ 1,499.00 Product Pr…" at bounding box center [625, 461] width 730 height 767
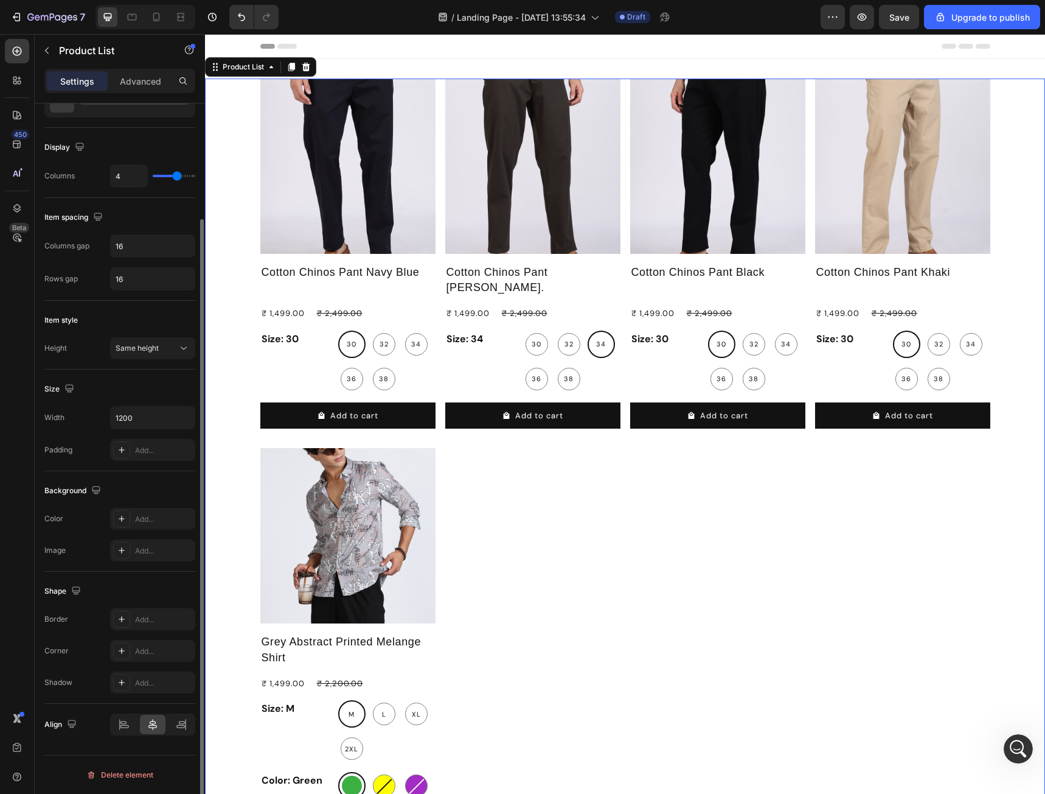
scroll to position [0, 0]
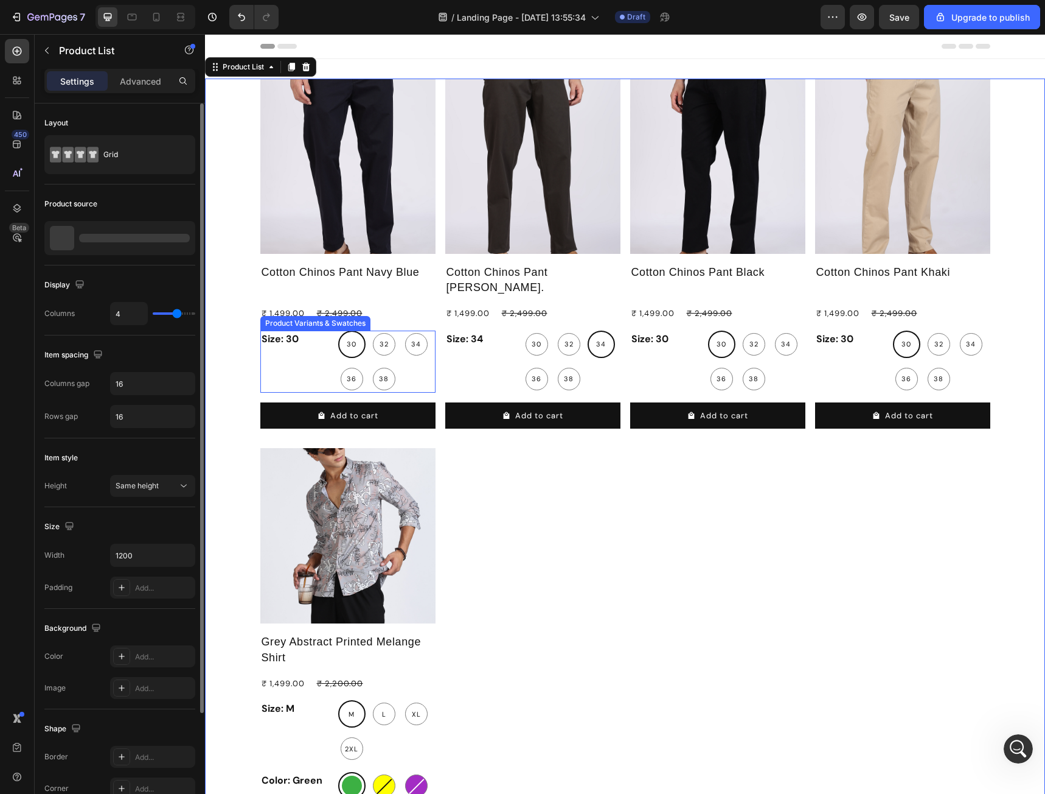
click at [306, 366] on div "Size: 30" at bounding box center [296, 361] width 73 height 62
